Goal: Information Seeking & Learning: Learn about a topic

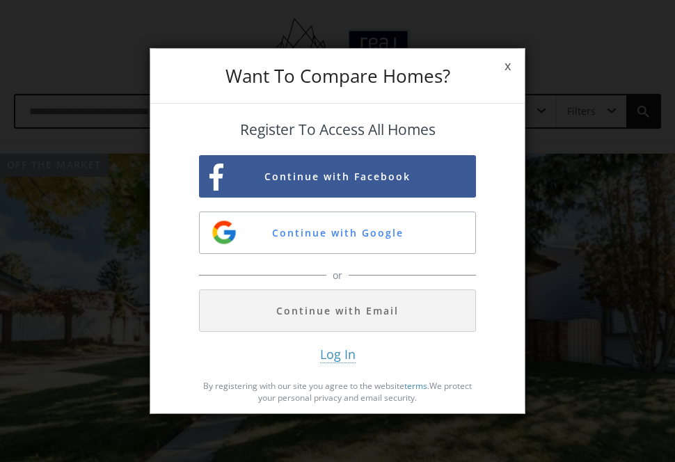
click at [509, 65] on span "x" at bounding box center [508, 66] width 34 height 39
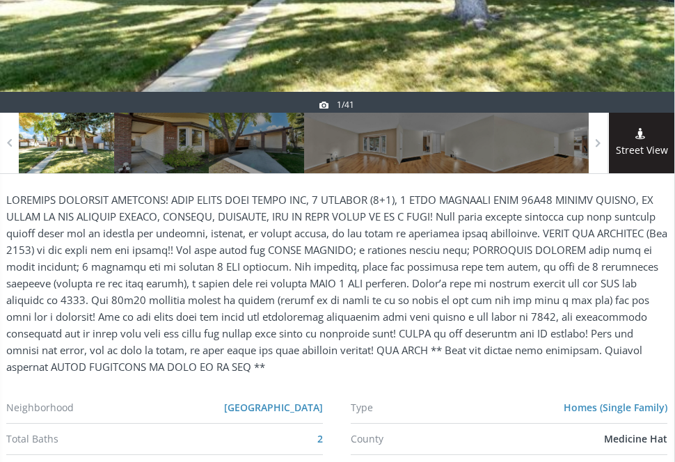
scroll to position [370, 1]
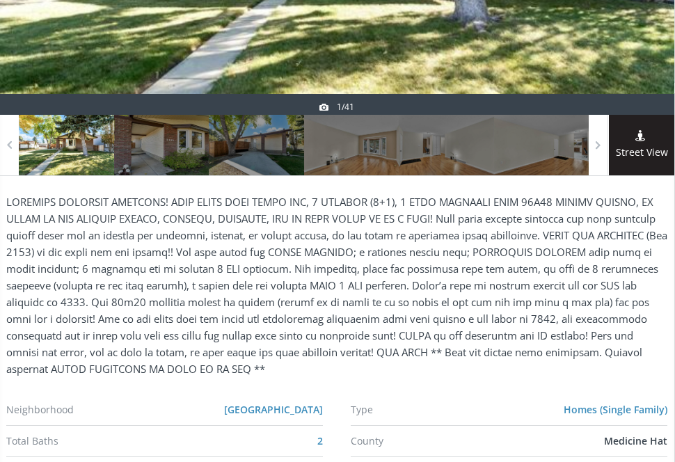
click at [84, 144] on div at bounding box center [66, 145] width 95 height 61
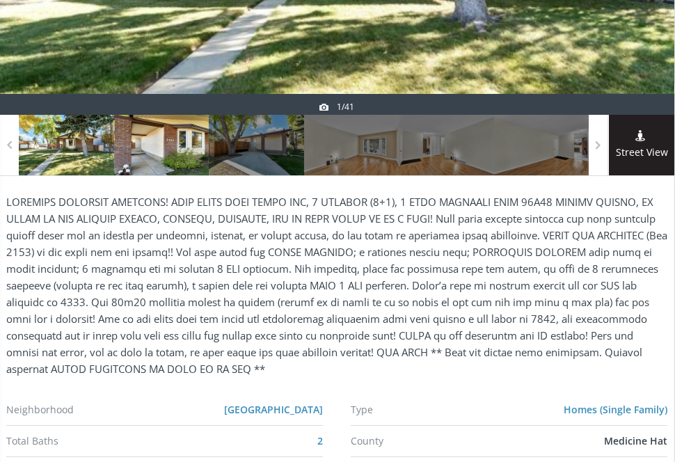
click at [164, 145] on div at bounding box center [161, 145] width 95 height 61
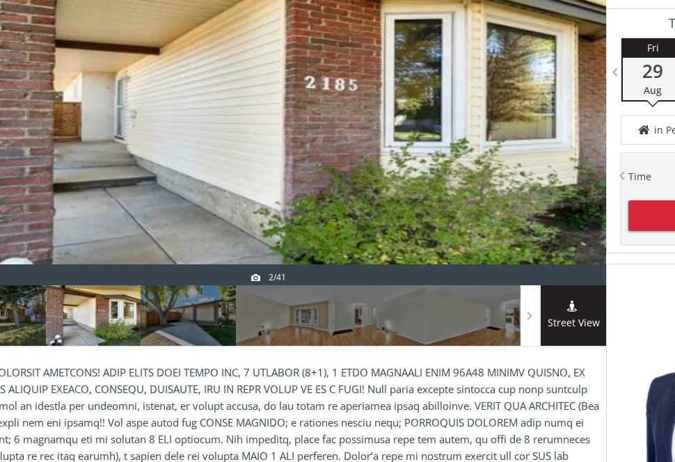
scroll to position [196, 69]
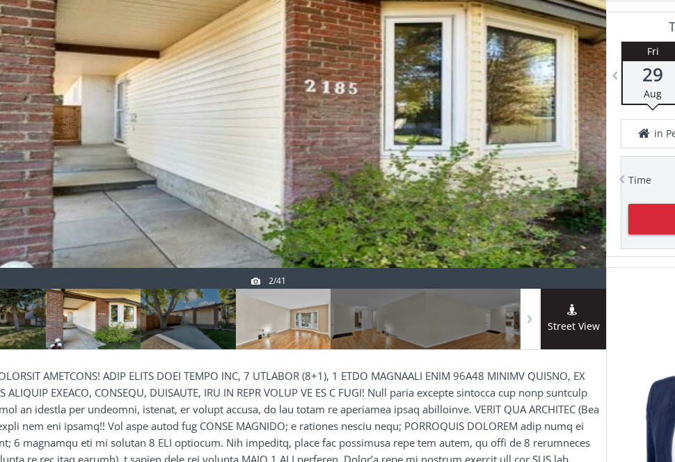
click at [288, 334] on div at bounding box center [283, 319] width 95 height 61
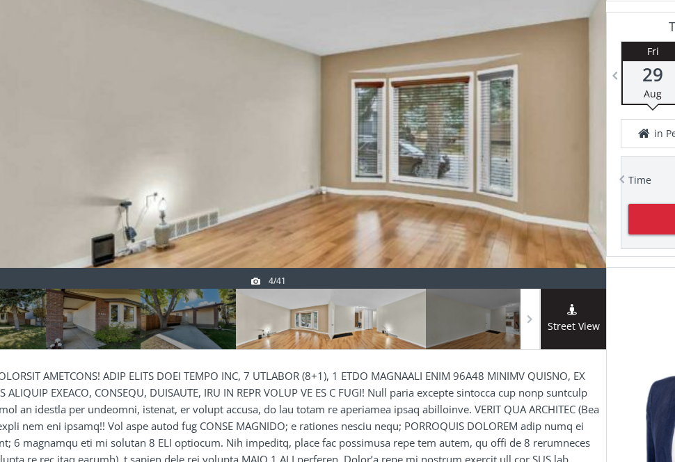
click at [400, 333] on div at bounding box center [378, 319] width 95 height 61
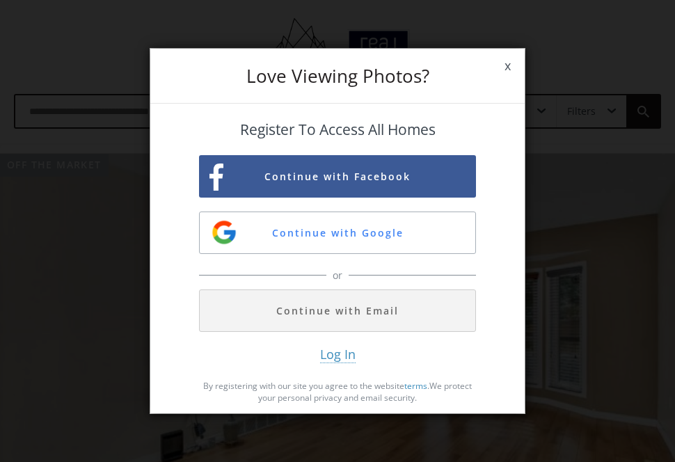
click at [505, 64] on span "x" at bounding box center [508, 66] width 34 height 39
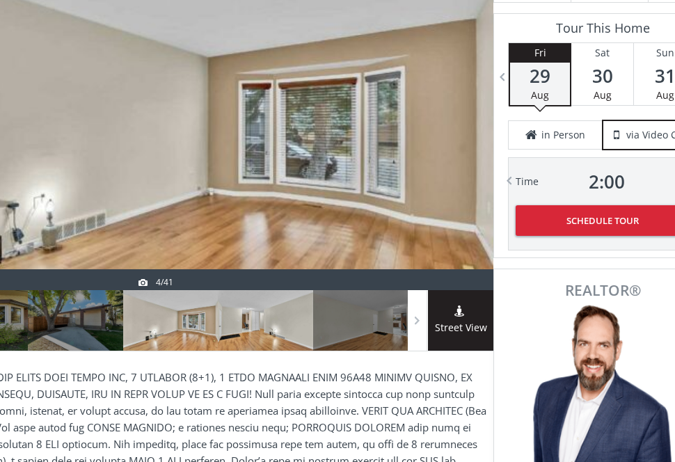
scroll to position [195, 205]
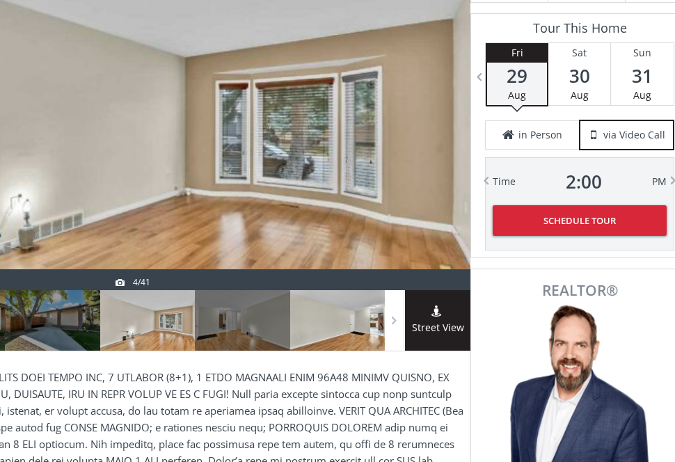
click at [333, 322] on div at bounding box center [337, 320] width 95 height 61
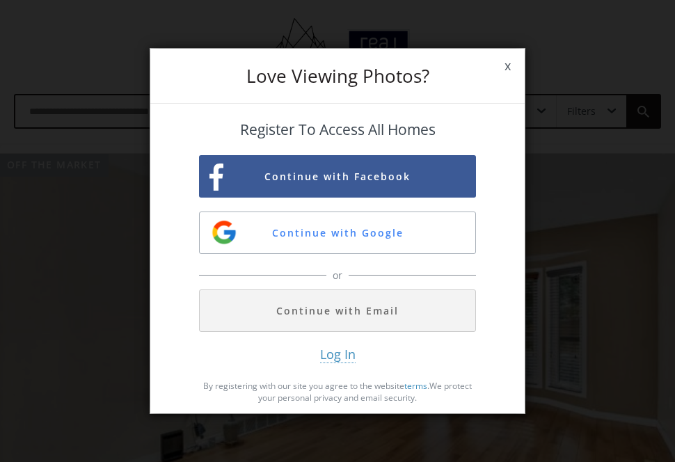
click at [505, 68] on span "x" at bounding box center [508, 66] width 34 height 39
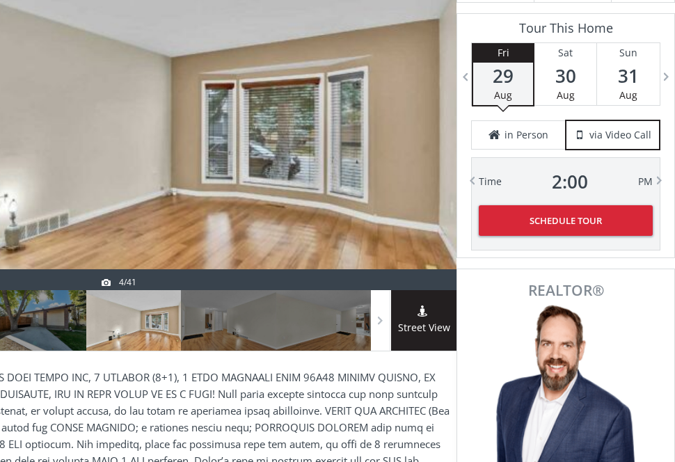
scroll to position [196, 0]
